Goal: Transaction & Acquisition: Purchase product/service

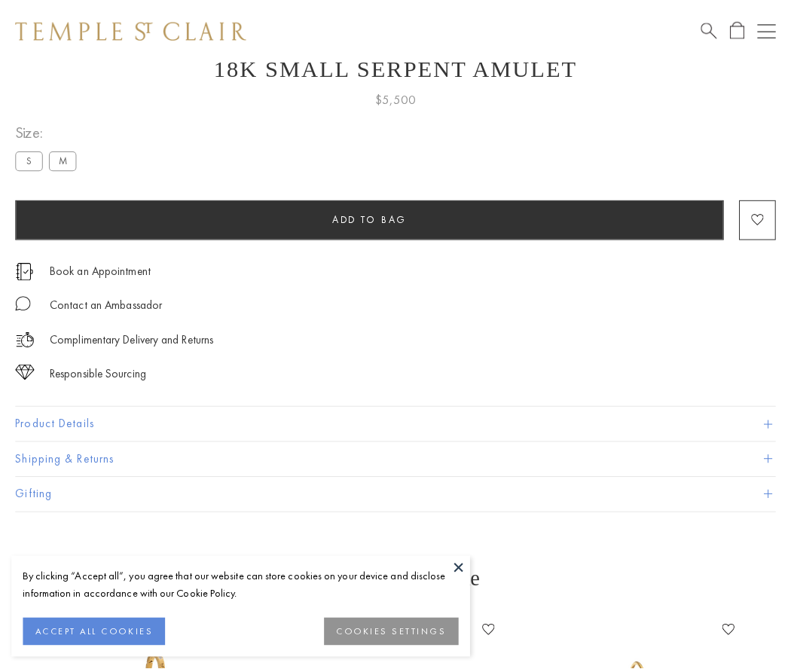
scroll to position [60, 0]
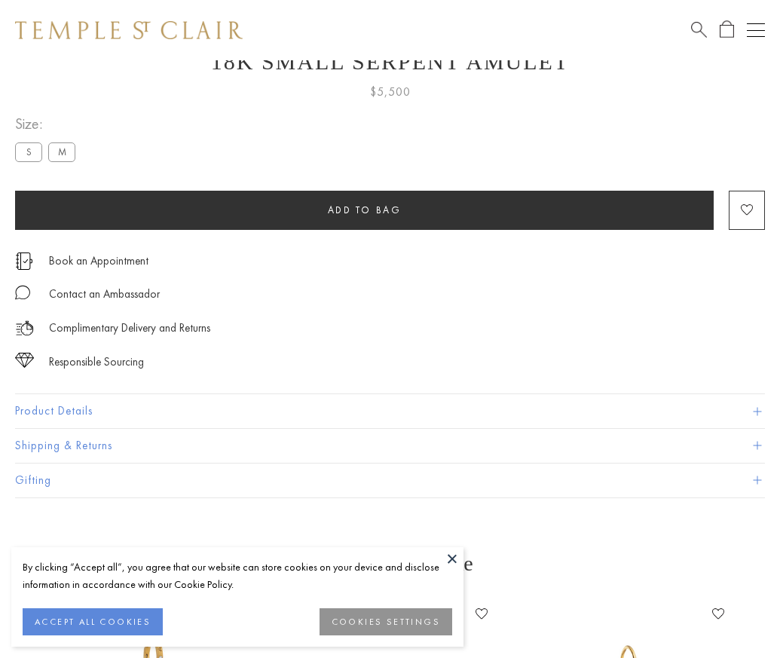
click at [364, 209] on span "Add to bag" at bounding box center [365, 209] width 74 height 13
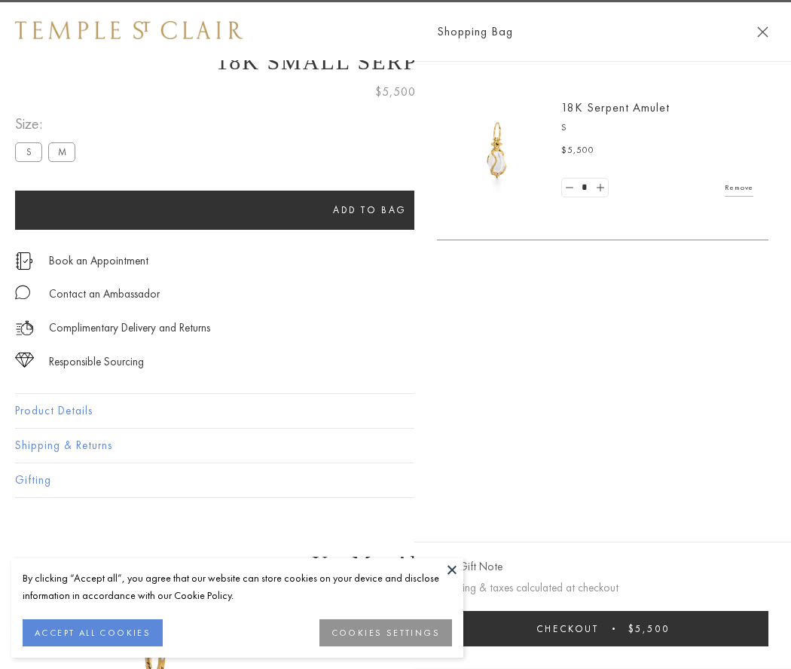
click at [731, 628] on button "Checkout $5,500" at bounding box center [602, 628] width 331 height 35
